Goal: Information Seeking & Learning: Learn about a topic

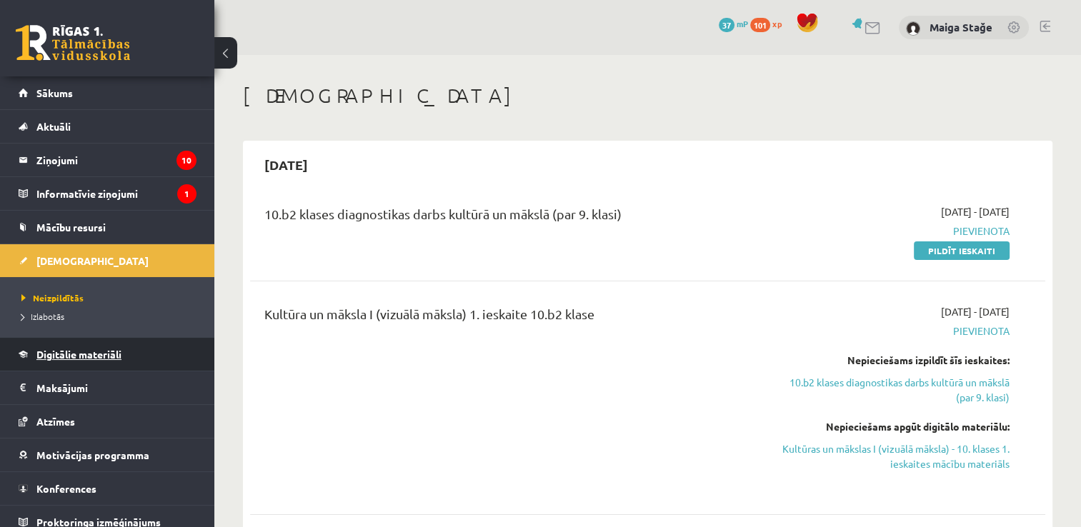
click at [85, 350] on span "Digitālie materiāli" at bounding box center [78, 354] width 85 height 13
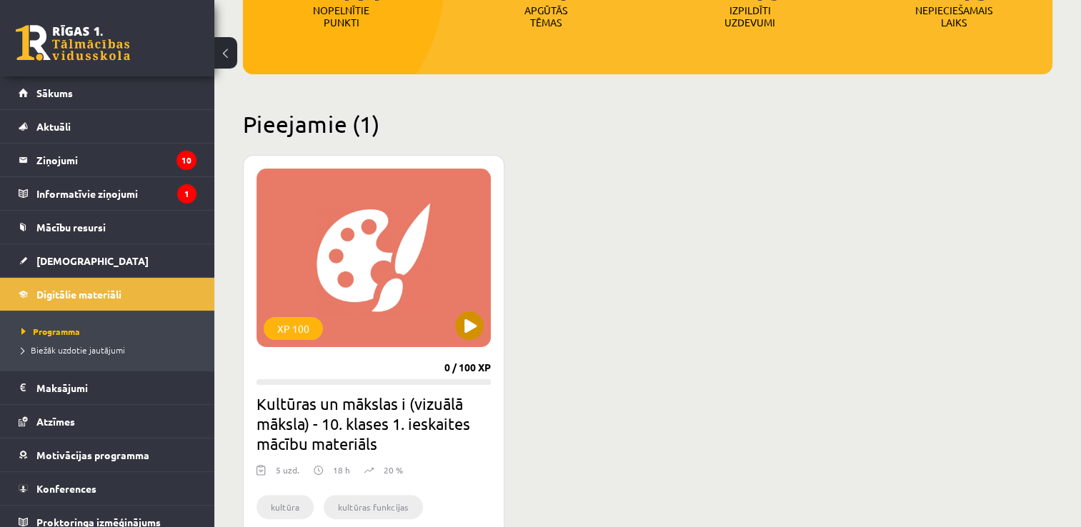
scroll to position [286, 0]
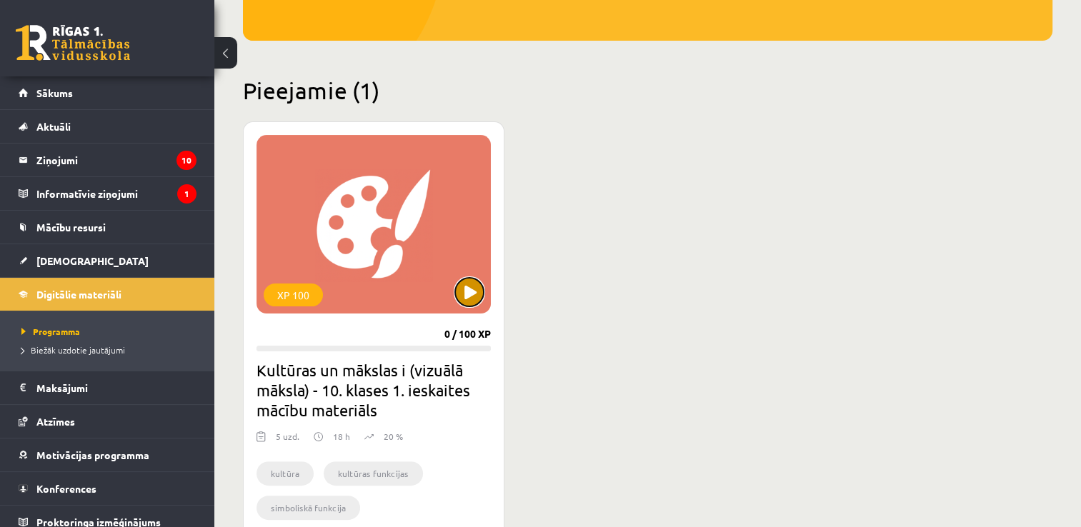
click at [482, 292] on button at bounding box center [469, 292] width 29 height 29
click at [461, 248] on div "XP 100" at bounding box center [374, 224] width 234 height 179
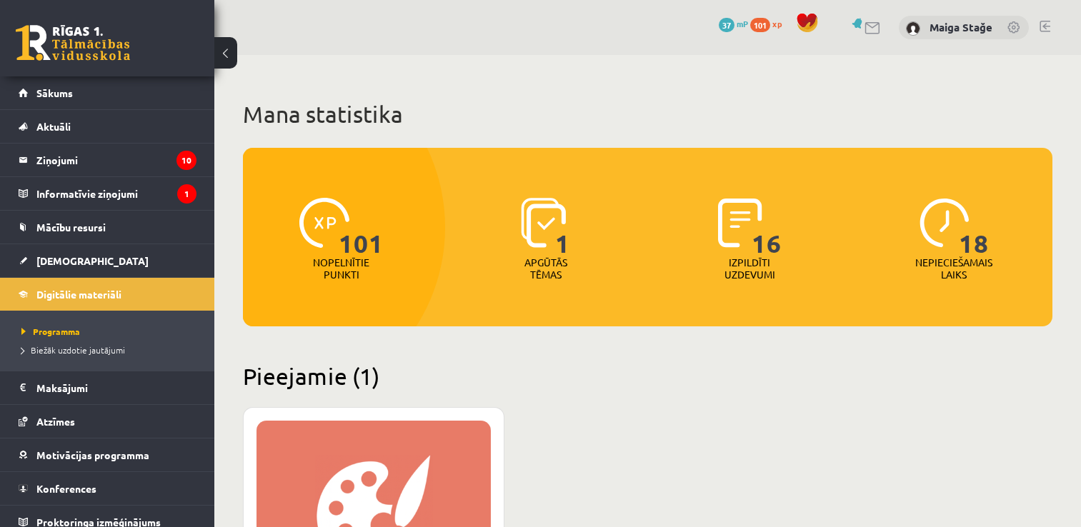
scroll to position [286, 0]
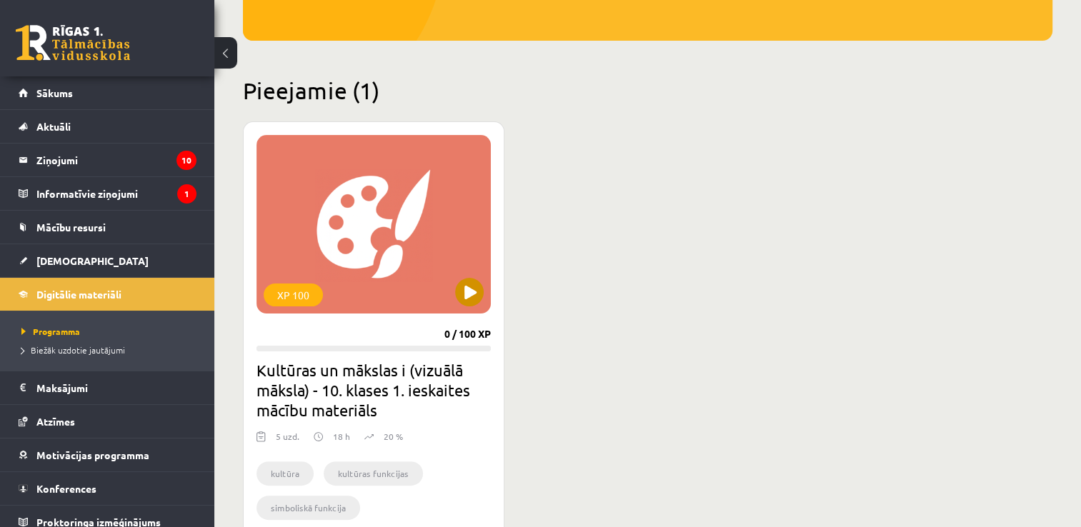
click at [400, 239] on div "XP 100" at bounding box center [374, 224] width 234 height 179
click at [386, 222] on div "XP 100" at bounding box center [374, 224] width 234 height 179
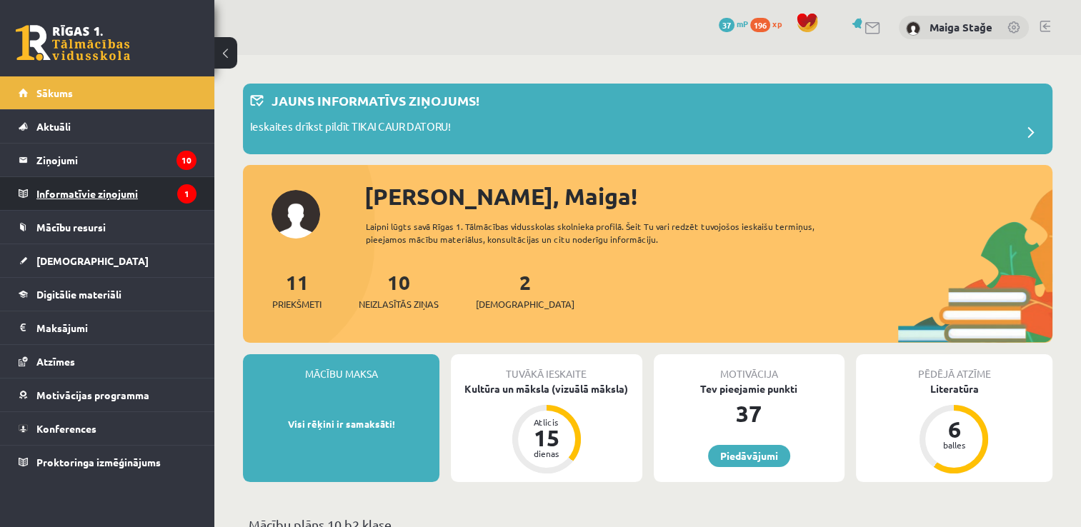
click at [60, 201] on legend "Informatīvie ziņojumi 1" at bounding box center [116, 193] width 160 height 33
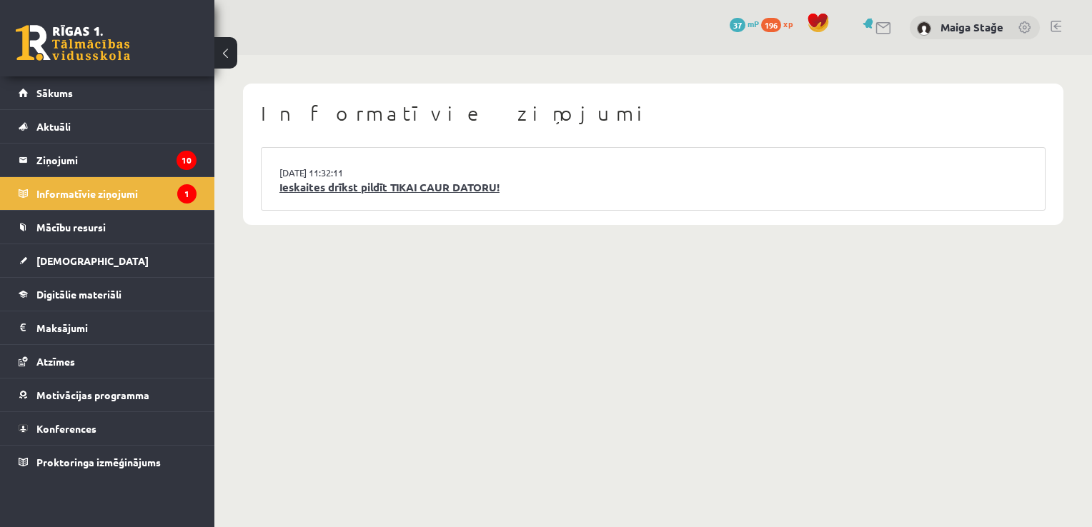
click at [555, 180] on link "Ieskaites drīkst pildīt TIKAI CAUR DATORU!" at bounding box center [653, 187] width 748 height 16
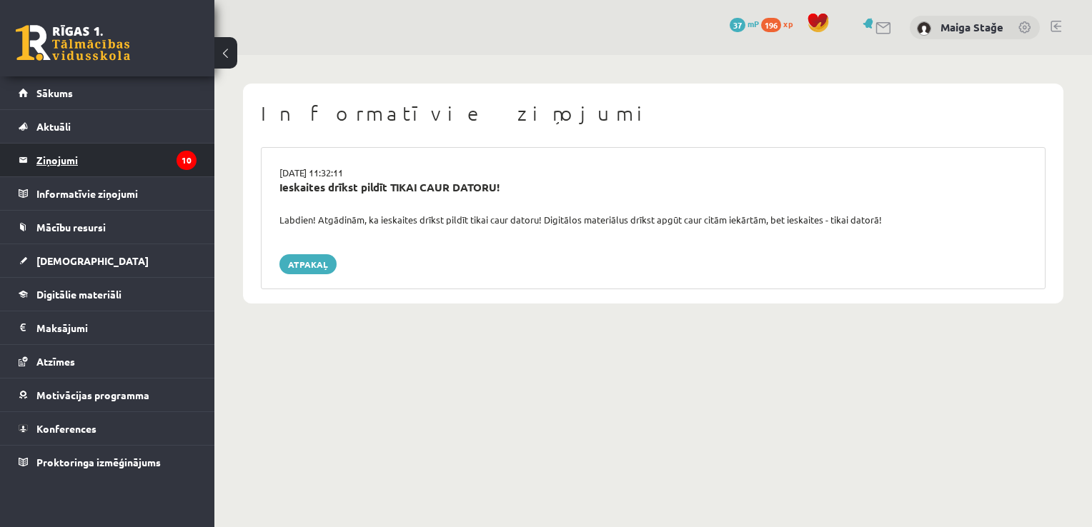
click at [122, 152] on legend "Ziņojumi 10" at bounding box center [116, 160] width 160 height 33
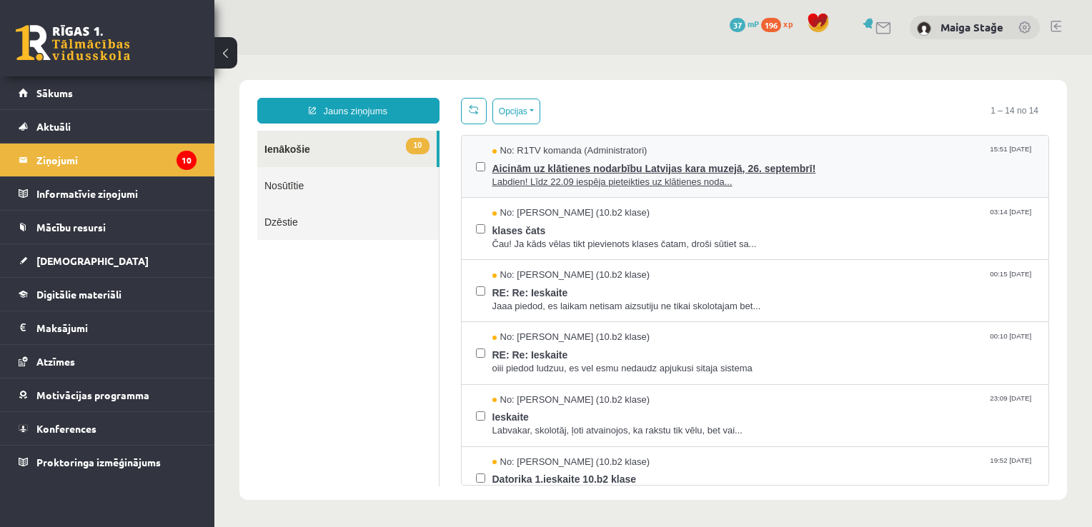
click at [563, 146] on span "No: R1TV komanda (Administratori)" at bounding box center [569, 151] width 155 height 14
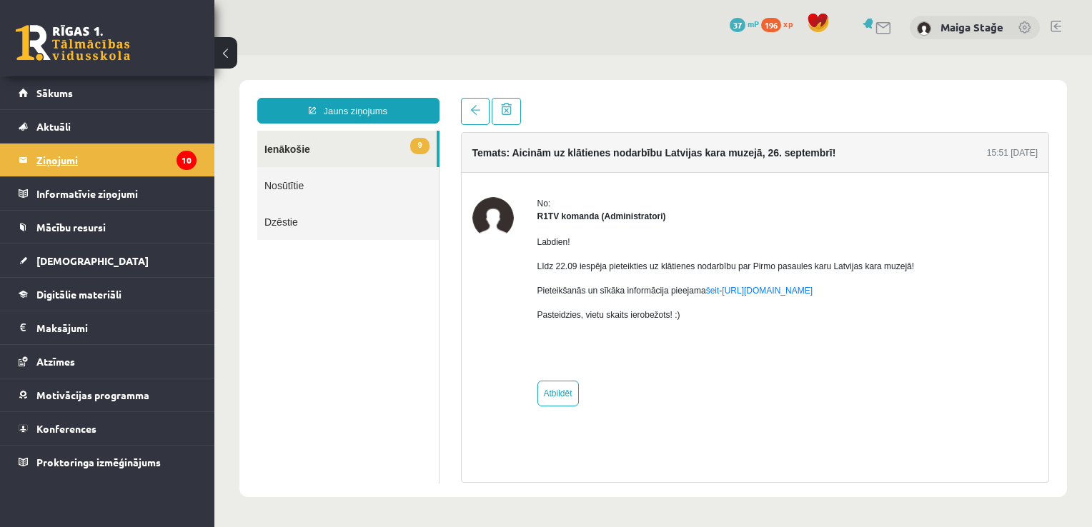
click at [77, 156] on legend "Ziņojumi 10" at bounding box center [116, 160] width 160 height 33
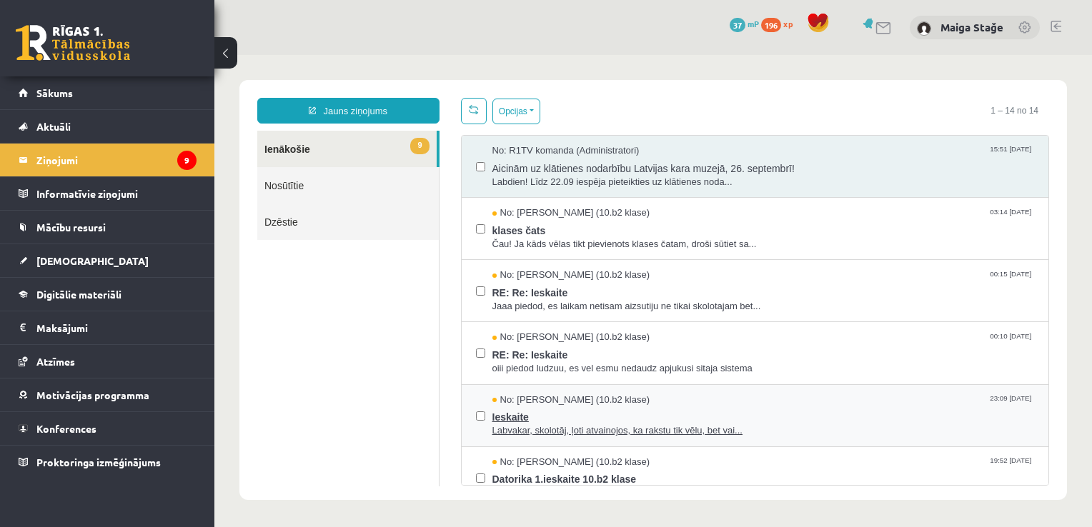
click at [602, 414] on span "Ieskaite" at bounding box center [763, 416] width 542 height 18
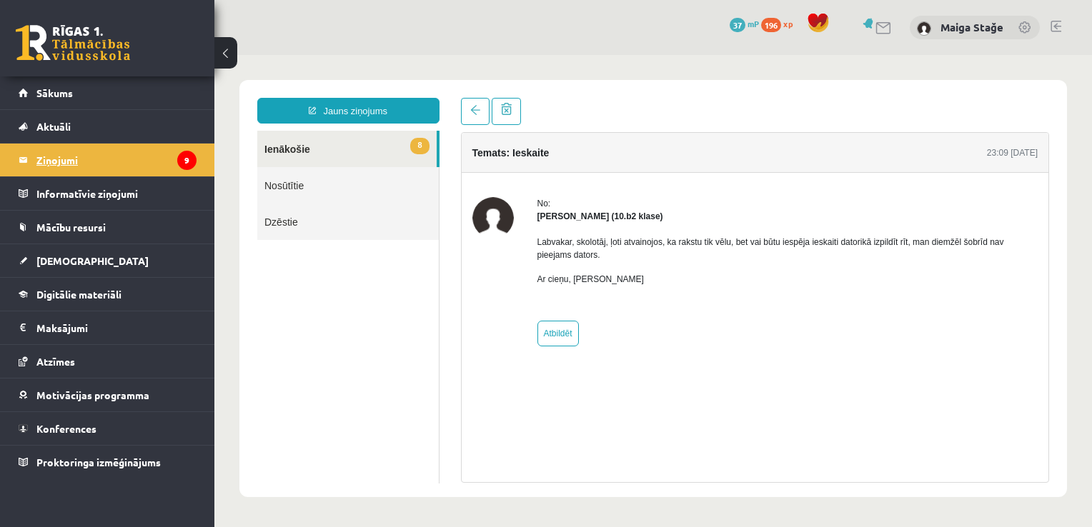
click at [92, 153] on legend "Ziņojumi 9" at bounding box center [116, 160] width 160 height 33
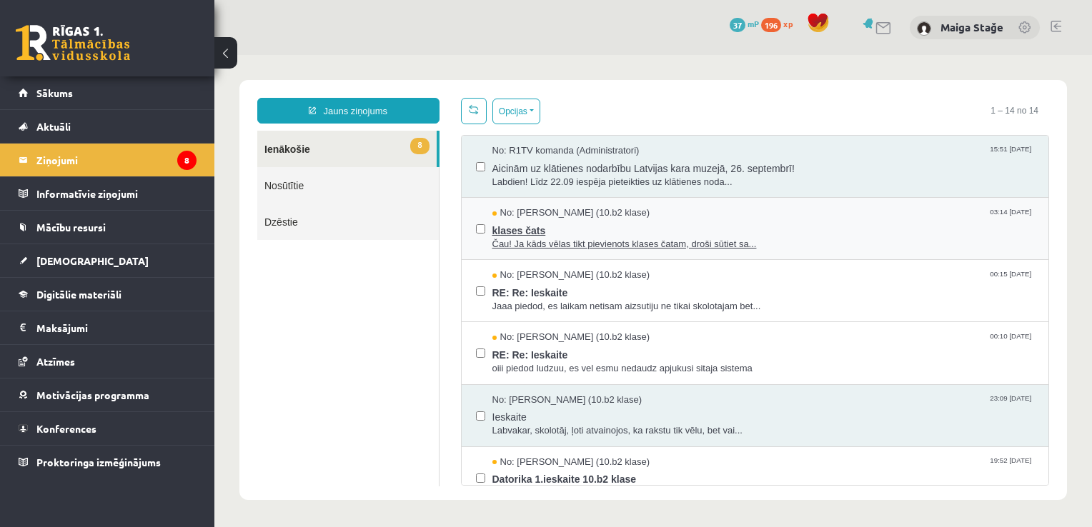
click at [549, 227] on span "klases čats" at bounding box center [763, 229] width 542 height 18
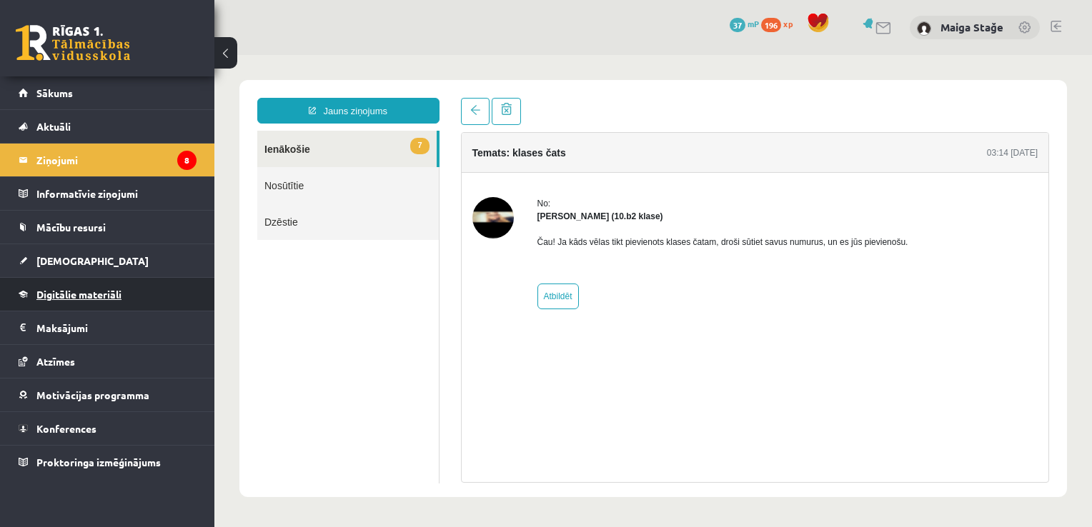
click at [100, 303] on link "Digitālie materiāli" at bounding box center [108, 294] width 178 height 33
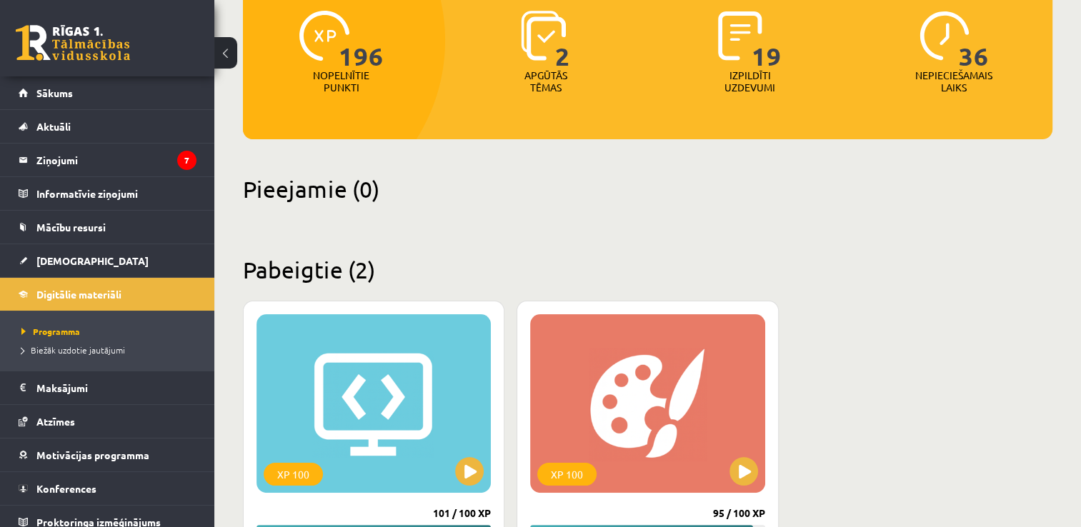
scroll to position [214, 0]
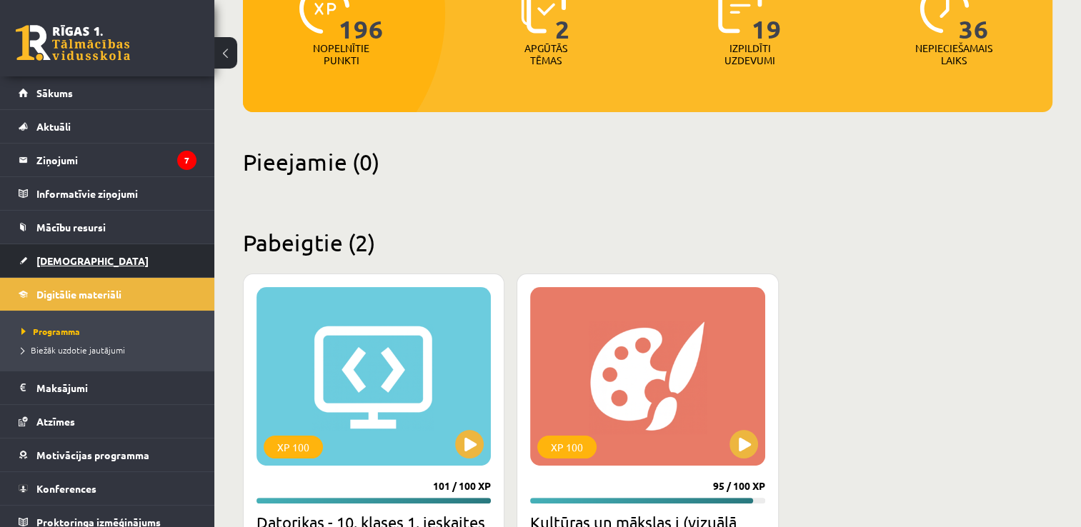
click at [114, 262] on link "[DEMOGRAPHIC_DATA]" at bounding box center [108, 260] width 178 height 33
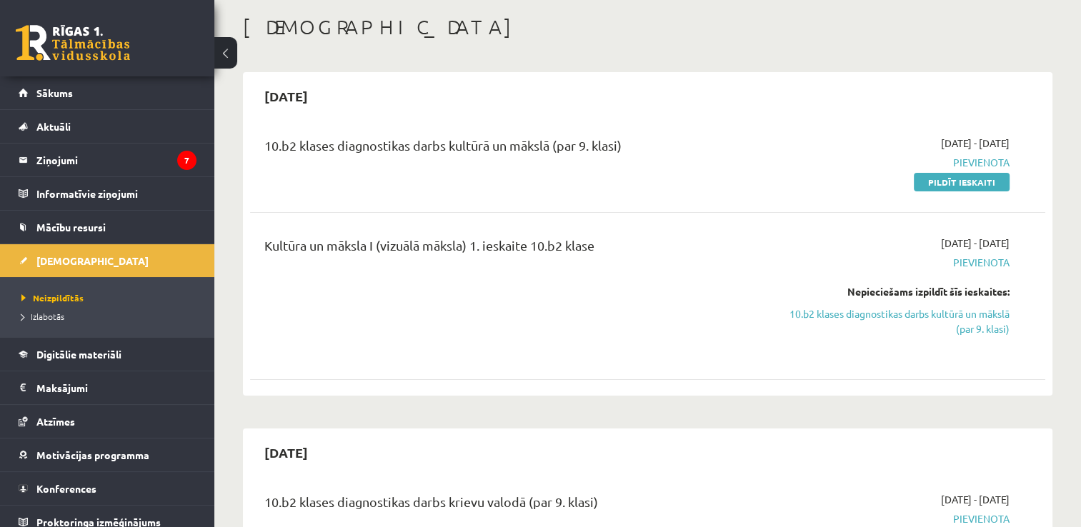
scroll to position [71, 0]
